Goal: Task Accomplishment & Management: Manage account settings

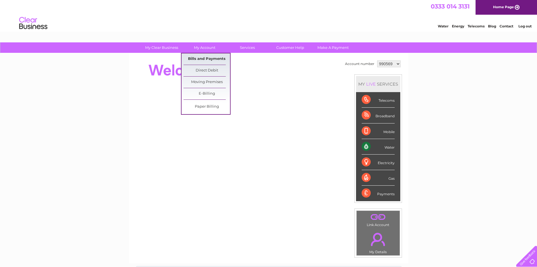
click at [202, 56] on link "Bills and Payments" at bounding box center [207, 58] width 47 height 11
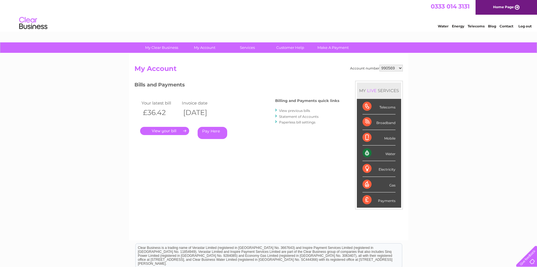
click at [164, 128] on link "." at bounding box center [164, 131] width 49 height 8
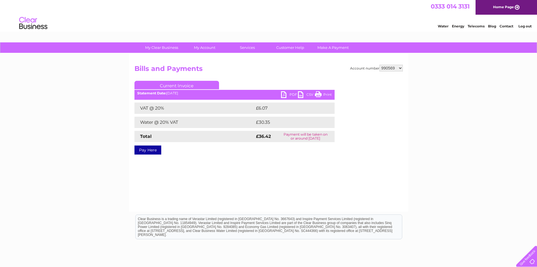
click at [292, 92] on link "PDF" at bounding box center [289, 95] width 17 height 8
click at [291, 93] on link "PDF" at bounding box center [289, 95] width 17 height 8
click at [399, 69] on select "990569 1108271 1120405 1120409" at bounding box center [391, 68] width 23 height 7
select select "1108271"
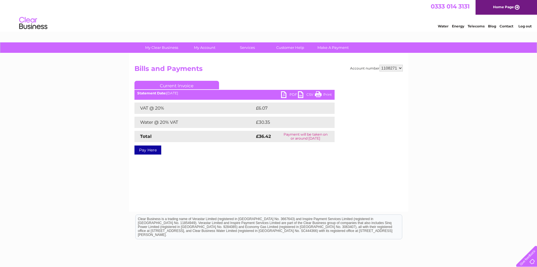
click at [380, 65] on select "990569 1108271 1120405 1120409" at bounding box center [391, 68] width 23 height 7
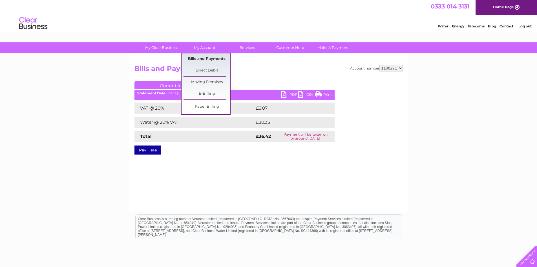
click at [204, 61] on link "Bills and Payments" at bounding box center [207, 58] width 47 height 11
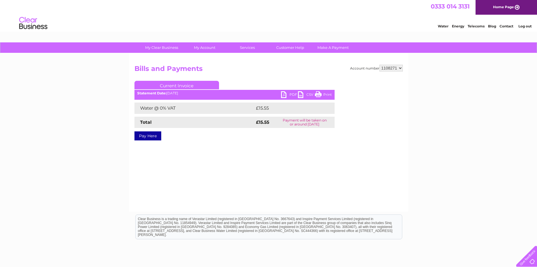
click at [287, 91] on link "PDF" at bounding box center [289, 95] width 17 height 8
